Goal: Find specific page/section: Find specific page/section

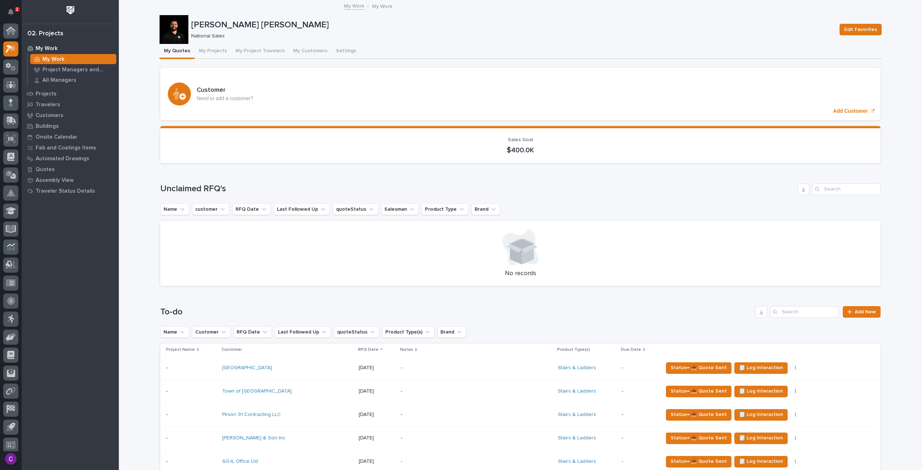
scroll to position [4, 0]
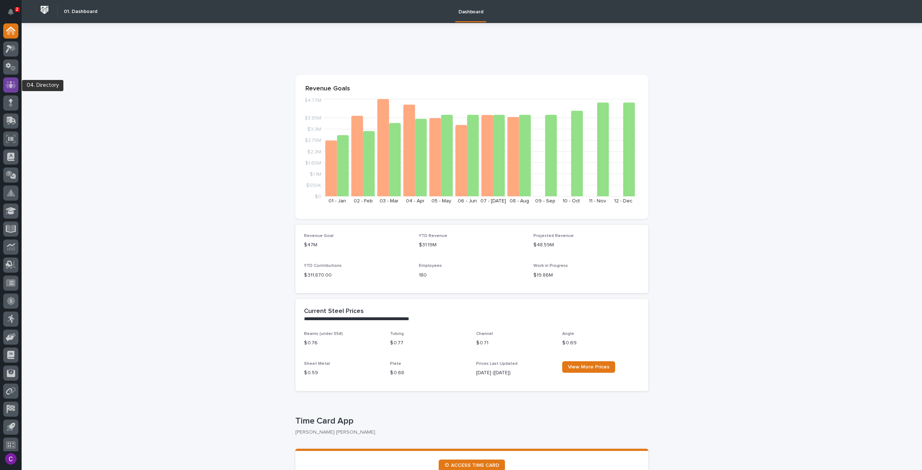
click at [7, 83] on icon at bounding box center [11, 85] width 10 height 8
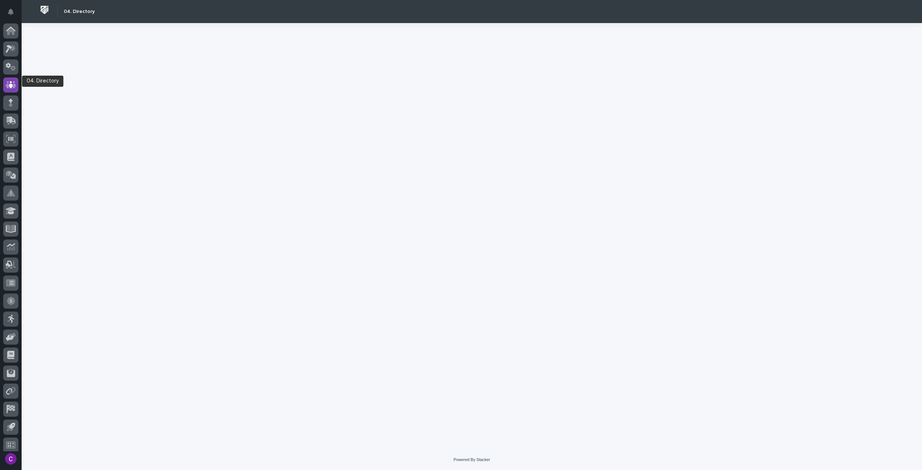
scroll to position [4, 0]
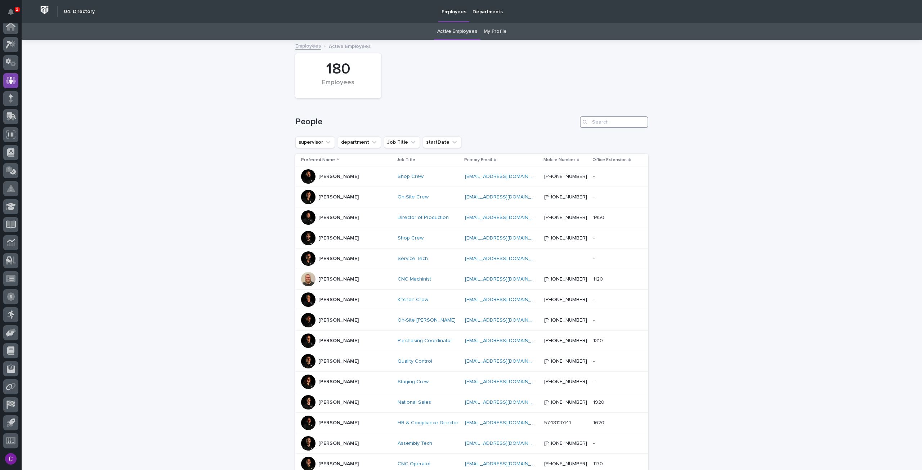
click at [629, 124] on input "Search" at bounding box center [614, 122] width 68 height 12
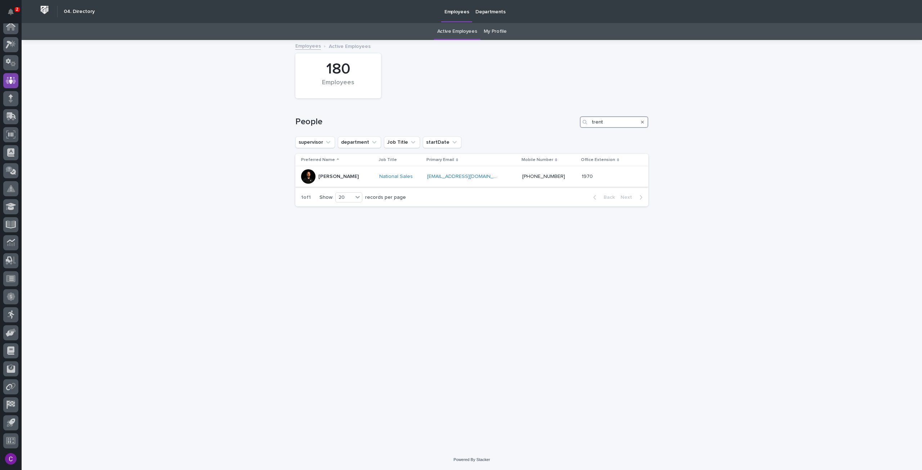
type input "trent"
click at [305, 175] on div at bounding box center [308, 176] width 14 height 14
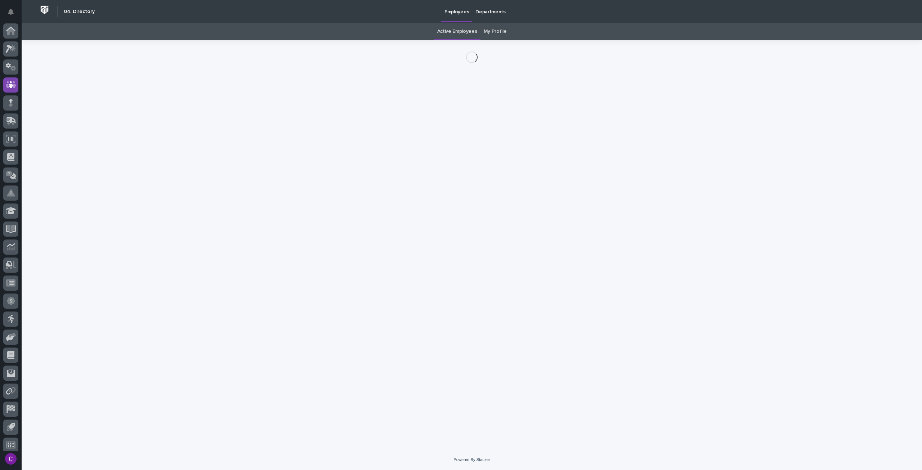
scroll to position [4, 0]
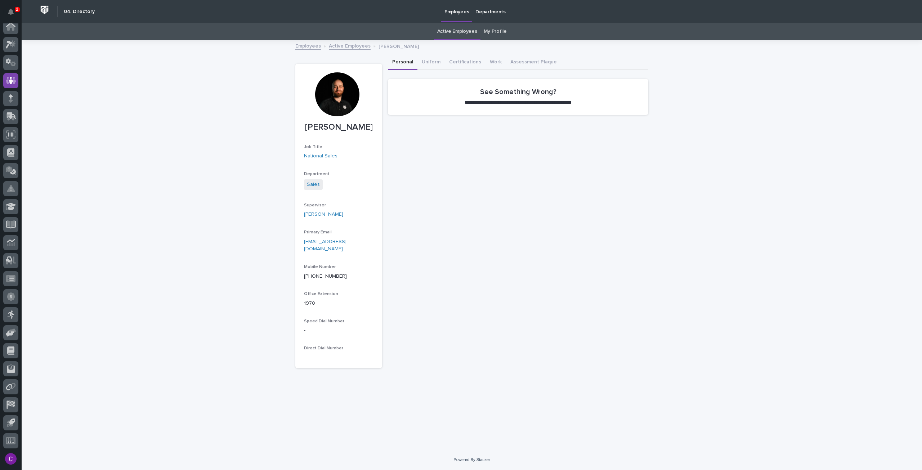
drag, startPoint x: 345, startPoint y: 103, endPoint x: 328, endPoint y: 87, distance: 23.2
click at [328, 87] on div at bounding box center [337, 94] width 44 height 44
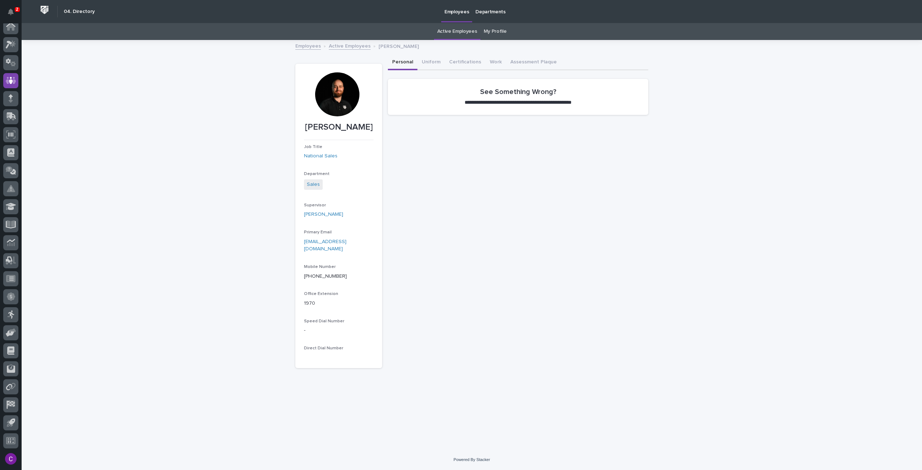
click at [328, 87] on div at bounding box center [337, 94] width 44 height 44
drag, startPoint x: 500, startPoint y: 24, endPoint x: 482, endPoint y: 40, distance: 23.7
drag, startPoint x: 482, startPoint y: 40, endPoint x: 344, endPoint y: 97, distance: 149.6
click at [344, 97] on div at bounding box center [337, 94] width 44 height 44
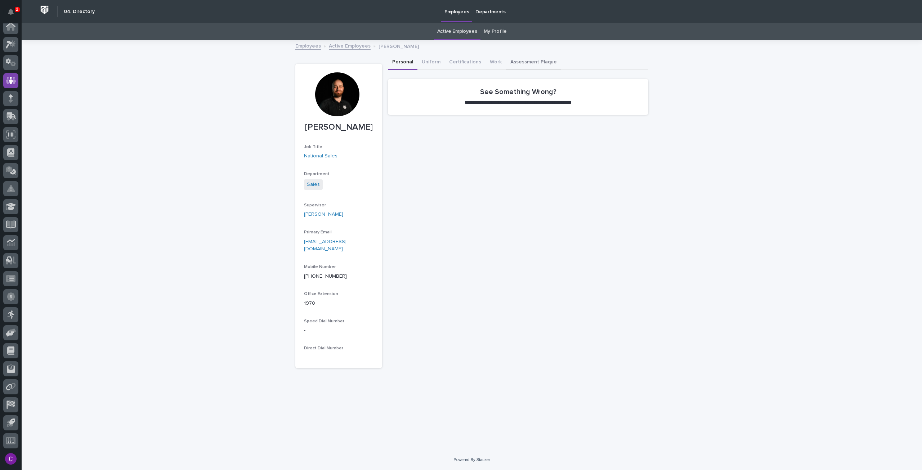
click at [545, 62] on button "Assessment Plaque" at bounding box center [533, 62] width 55 height 15
